Goal: Task Accomplishment & Management: Use online tool/utility

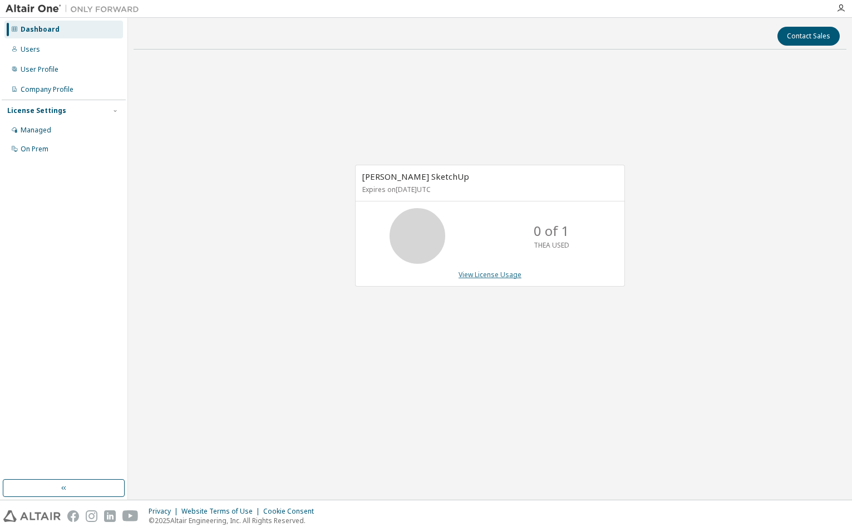
click at [481, 276] on link "View License Usage" at bounding box center [490, 274] width 63 height 9
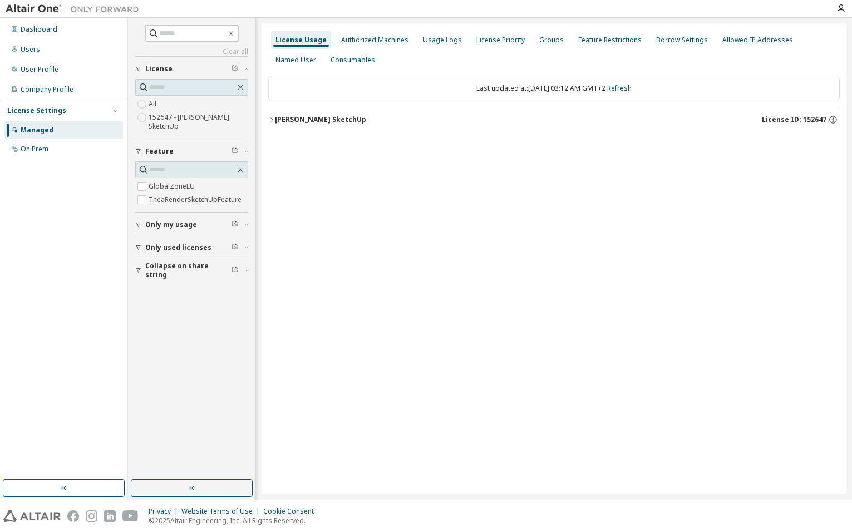
click at [272, 117] on icon "button" at bounding box center [271, 119] width 7 height 7
